Goal: Task Accomplishment & Management: Manage account settings

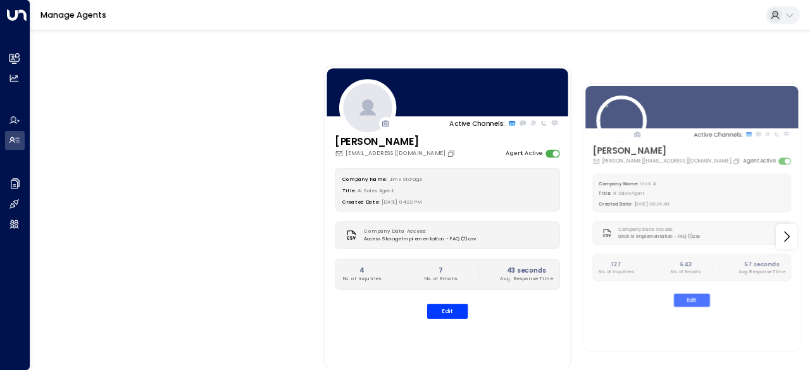
click at [789, 18] on icon at bounding box center [789, 15] width 10 height 10
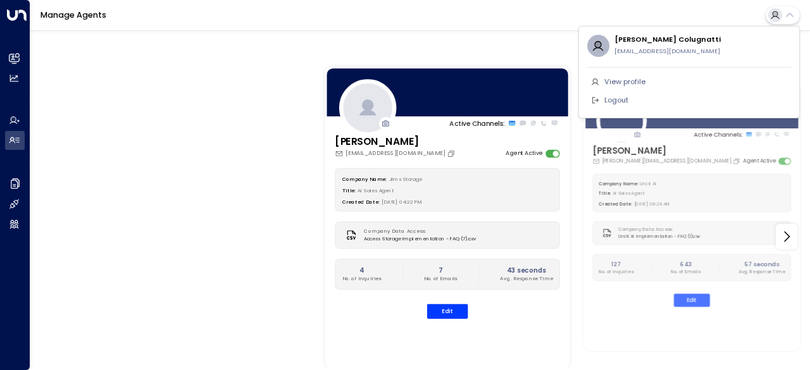
click at [789, 18] on div at bounding box center [405, 185] width 810 height 370
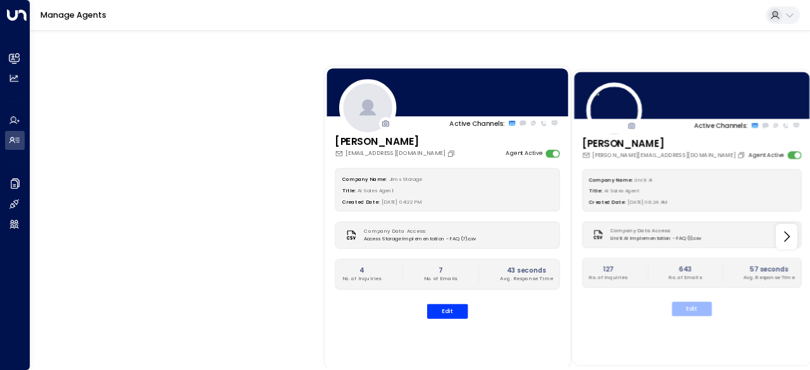
click at [695, 309] on button "Edit" at bounding box center [692, 309] width 40 height 15
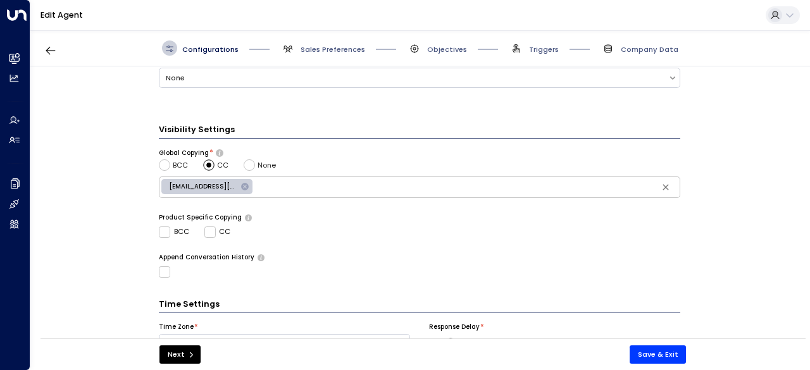
scroll to position [462, 0]
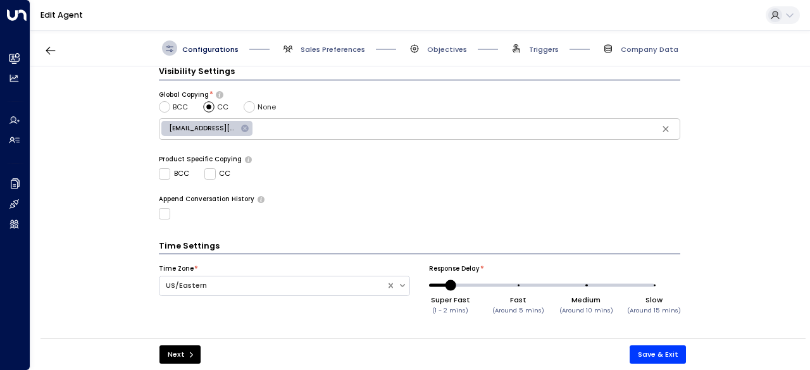
click at [330, 40] on span "Sales Preferences" at bounding box center [322, 47] width 85 height 15
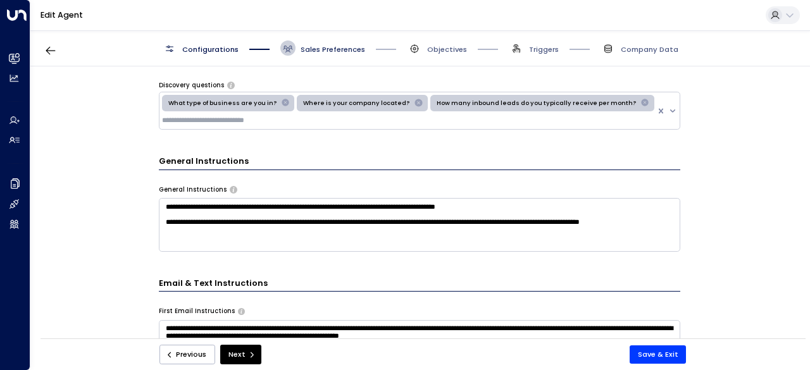
click at [331, 52] on span "Sales Preferences" at bounding box center [332, 49] width 65 height 10
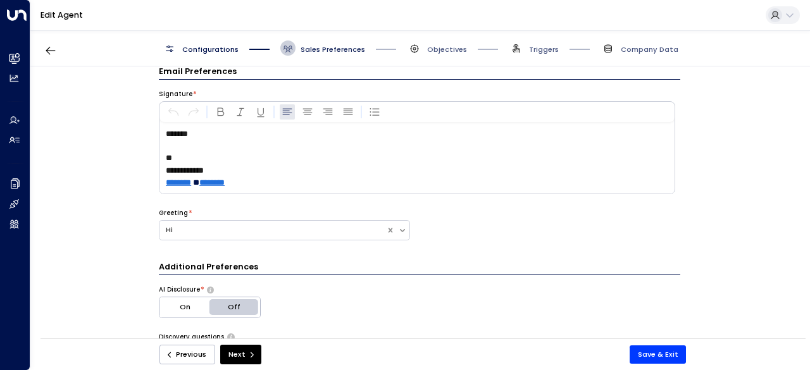
scroll to position [15, 0]
click at [331, 52] on span "Sales Preferences" at bounding box center [332, 49] width 65 height 10
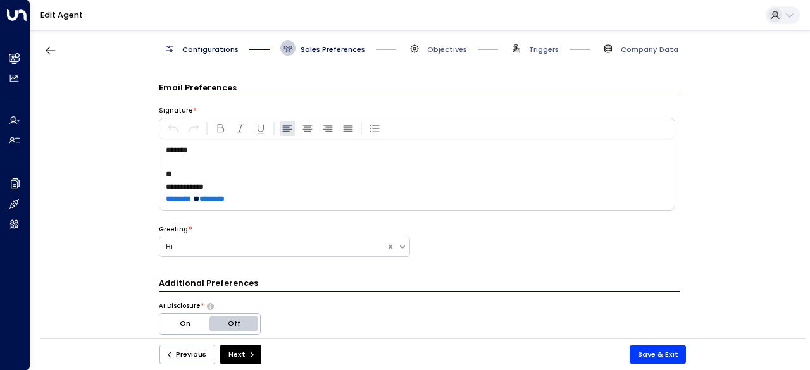
click at [313, 55] on span "Sales Preferences" at bounding box center [322, 47] width 85 height 15
click at [438, 49] on span "Objectives" at bounding box center [447, 49] width 40 height 10
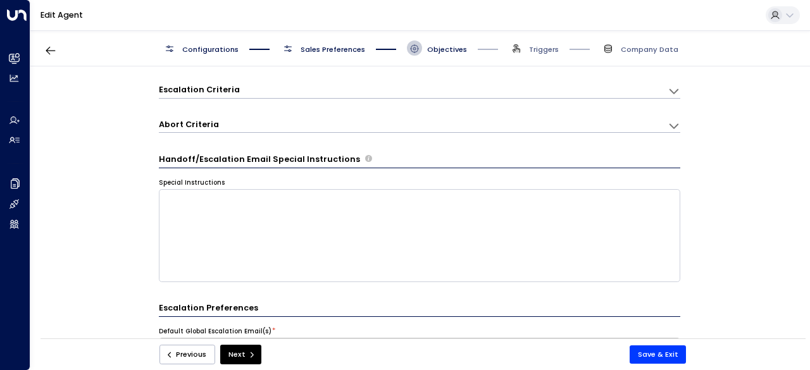
scroll to position [15, 0]
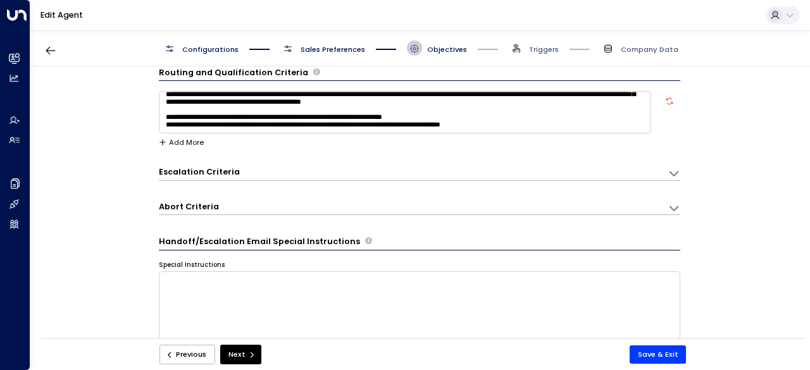
click at [668, 169] on icon at bounding box center [673, 173] width 13 height 13
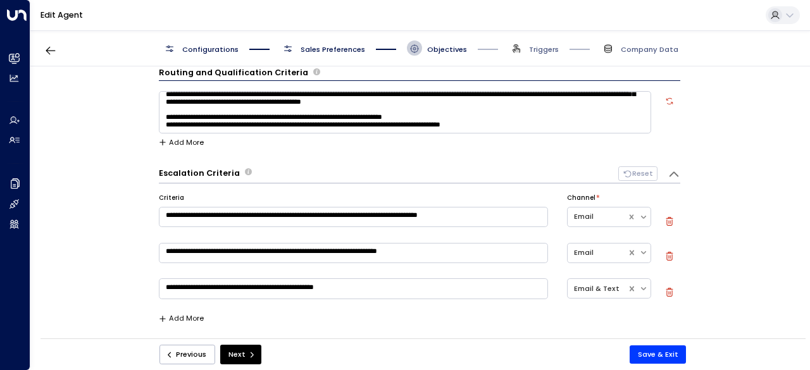
scroll to position [142, 0]
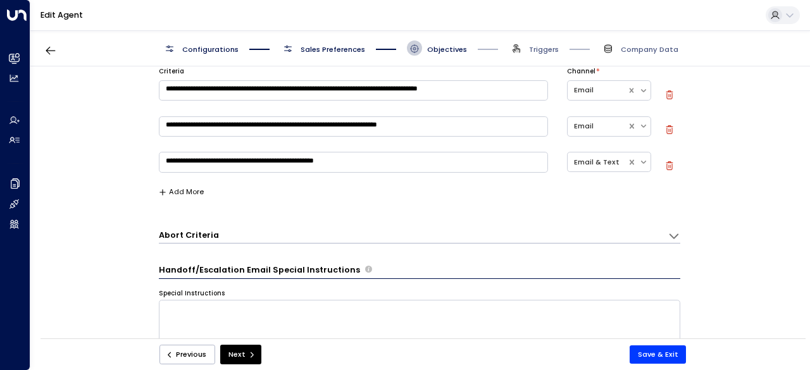
click at [681, 235] on div "**********" at bounding box center [419, 205] width 778 height 279
click at [675, 54] on icon at bounding box center [673, 48] width 13 height 13
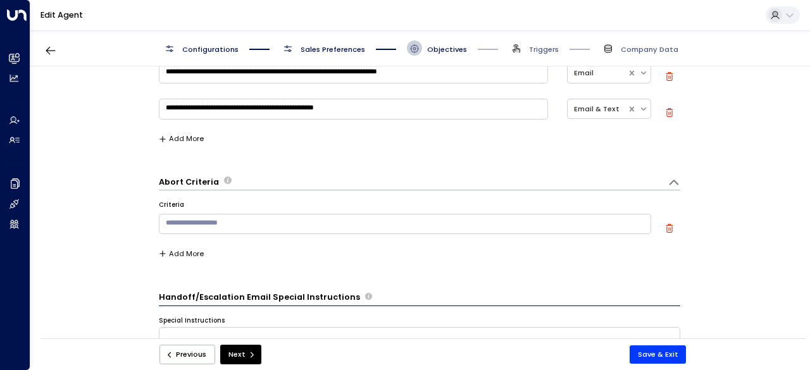
scroll to position [268, 0]
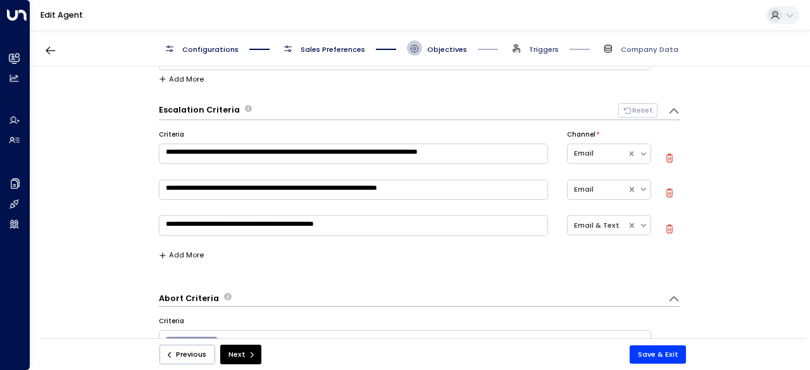
click at [533, 47] on span "Triggers" at bounding box center [544, 49] width 30 height 10
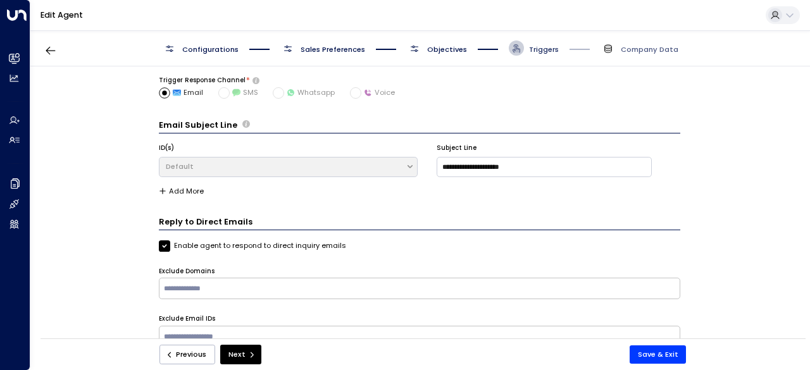
scroll to position [15, 0]
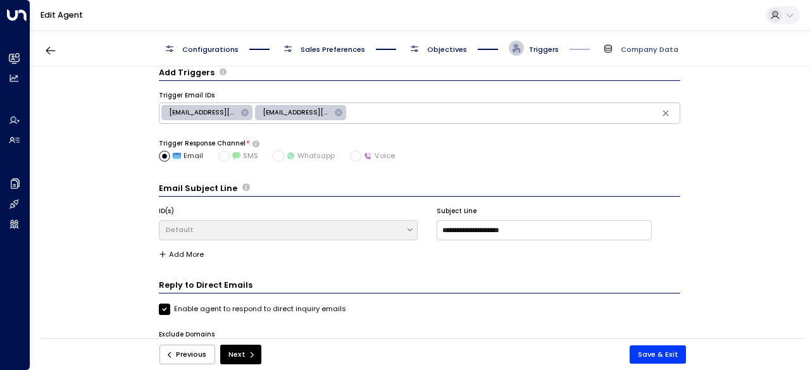
click at [643, 48] on span "Company Data" at bounding box center [650, 49] width 58 height 10
